Goal: Navigation & Orientation: Find specific page/section

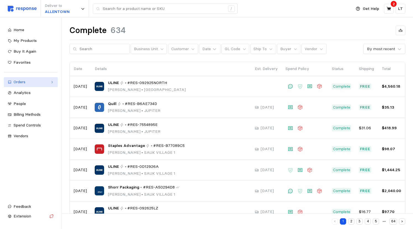
click at [47, 83] on div "Orders" at bounding box center [31, 82] width 35 height 6
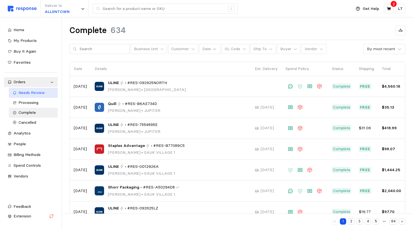
click at [34, 93] on span "Needs Review" at bounding box center [32, 92] width 26 height 5
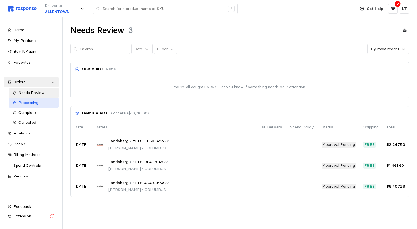
click at [30, 103] on span "Processing" at bounding box center [29, 102] width 20 height 5
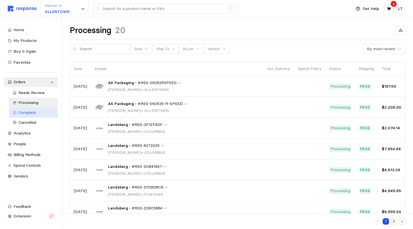
click at [28, 112] on span "Complete" at bounding box center [27, 112] width 17 height 5
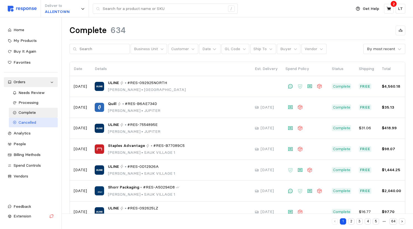
click at [28, 121] on span "Cancelled" at bounding box center [28, 122] width 18 height 5
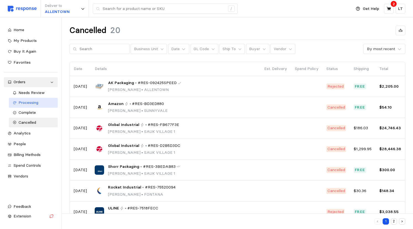
click at [32, 101] on span "Processing" at bounding box center [29, 102] width 20 height 5
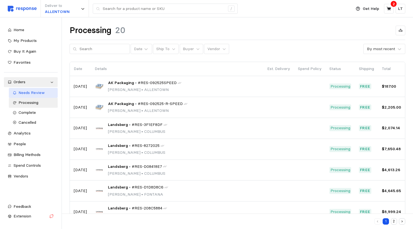
click at [31, 93] on span "Needs Review" at bounding box center [32, 92] width 26 height 5
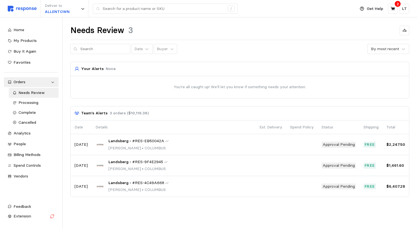
click at [206, 82] on div at bounding box center [240, 87] width 339 height 22
click at [22, 38] on span "My Products" at bounding box center [25, 40] width 23 height 5
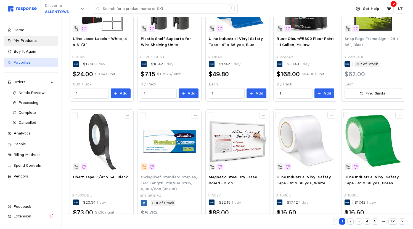
scroll to position [209, 0]
